Goal: Transaction & Acquisition: Obtain resource

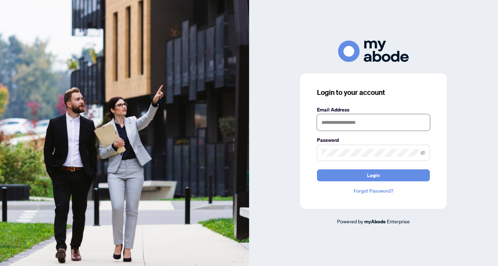
click at [377, 125] on input "text" at bounding box center [373, 122] width 113 height 16
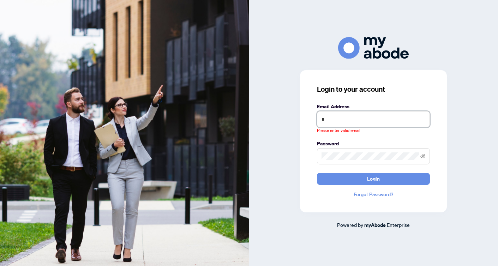
type input "**********"
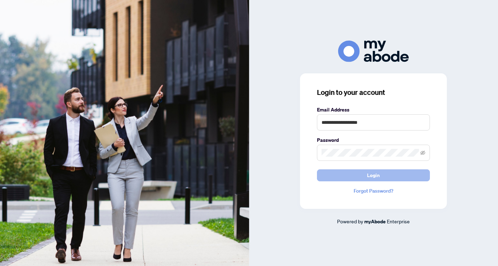
click at [400, 180] on button "Login" at bounding box center [373, 175] width 113 height 12
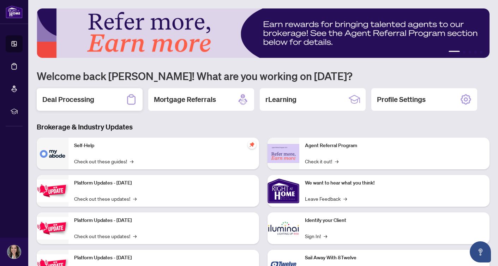
click at [117, 102] on div "Deal Processing" at bounding box center [90, 99] width 106 height 23
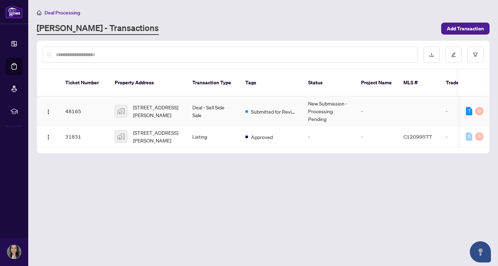
click at [379, 102] on td "-" at bounding box center [376, 111] width 42 height 29
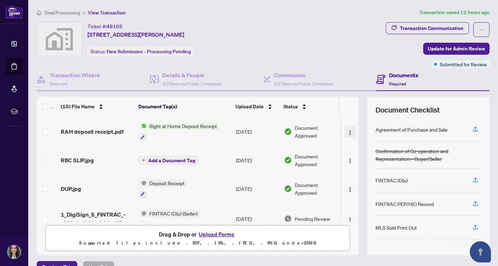
click at [349, 131] on img "button" at bounding box center [350, 133] width 6 height 6
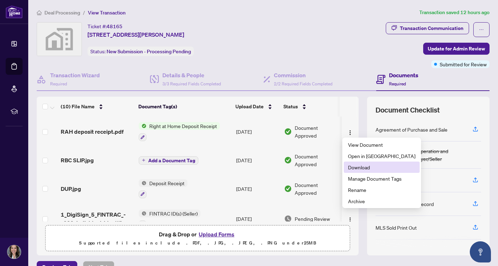
click at [355, 168] on span "Download" at bounding box center [381, 167] width 67 height 8
